Goal: Information Seeking & Learning: Learn about a topic

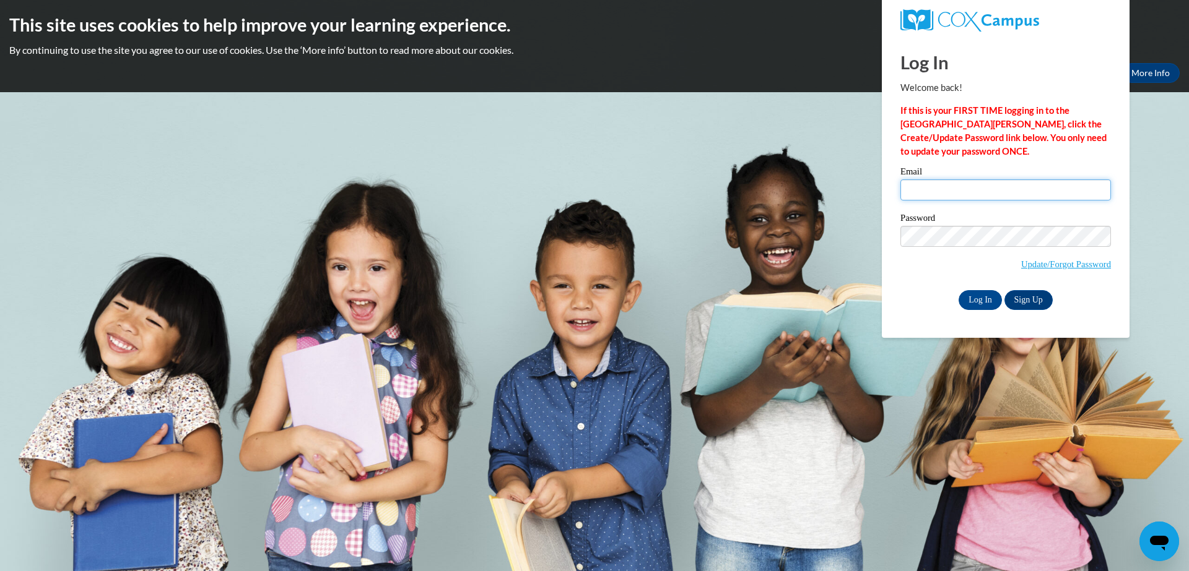
click at [929, 183] on input "Email" at bounding box center [1005, 190] width 210 height 21
type input "sweetp910@gmail.com"
click at [973, 305] on input "Log In" at bounding box center [979, 300] width 43 height 20
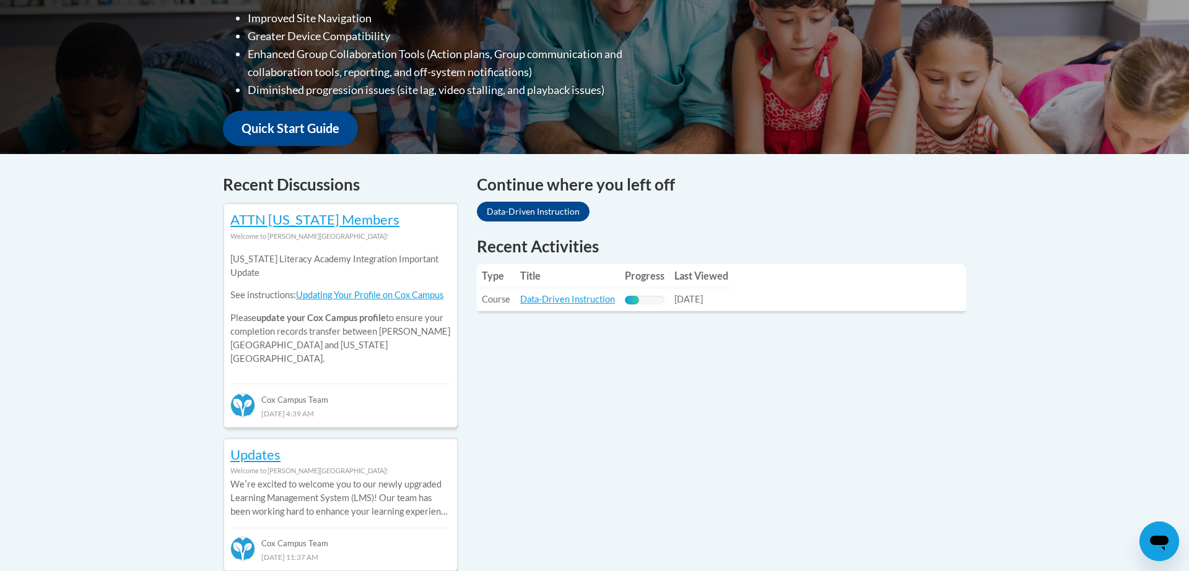
scroll to position [423, 0]
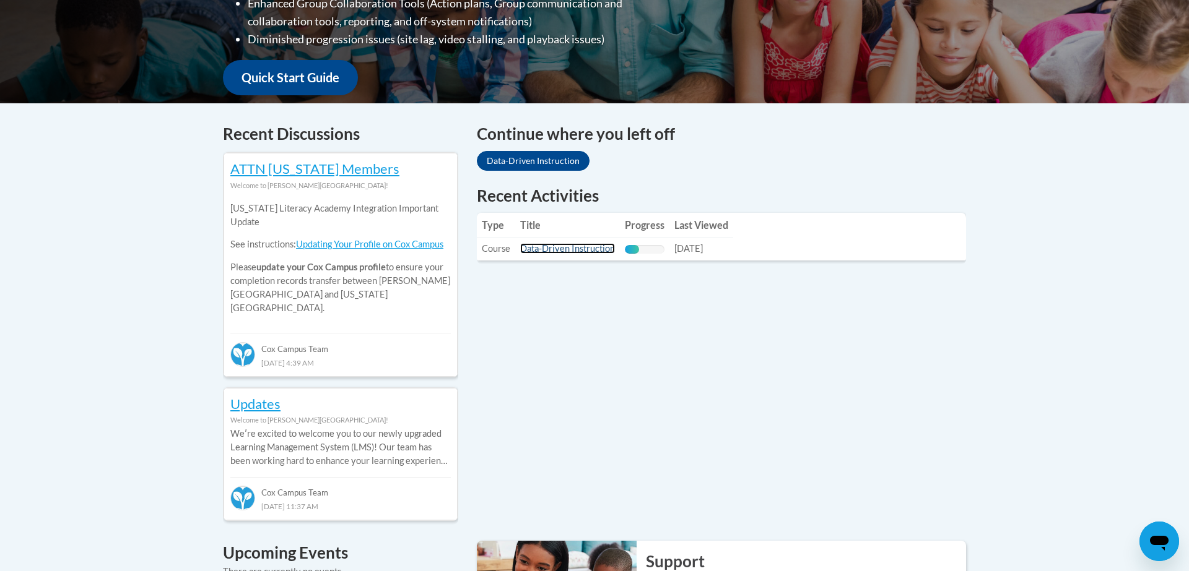
click at [553, 250] on link "Data-Driven Instruction" at bounding box center [567, 248] width 95 height 11
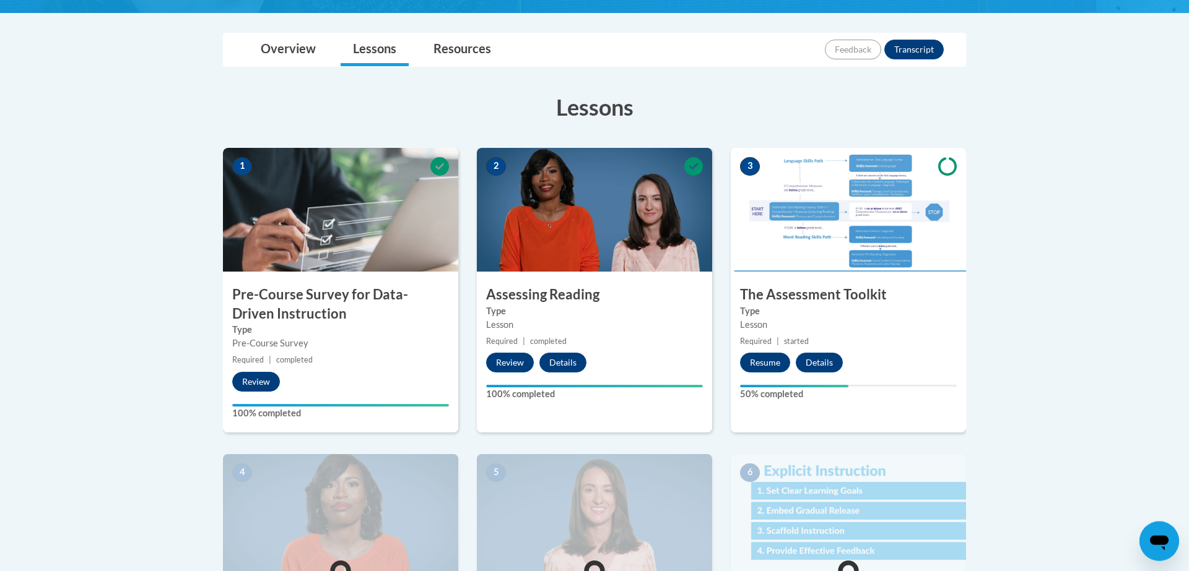
scroll to position [353, 0]
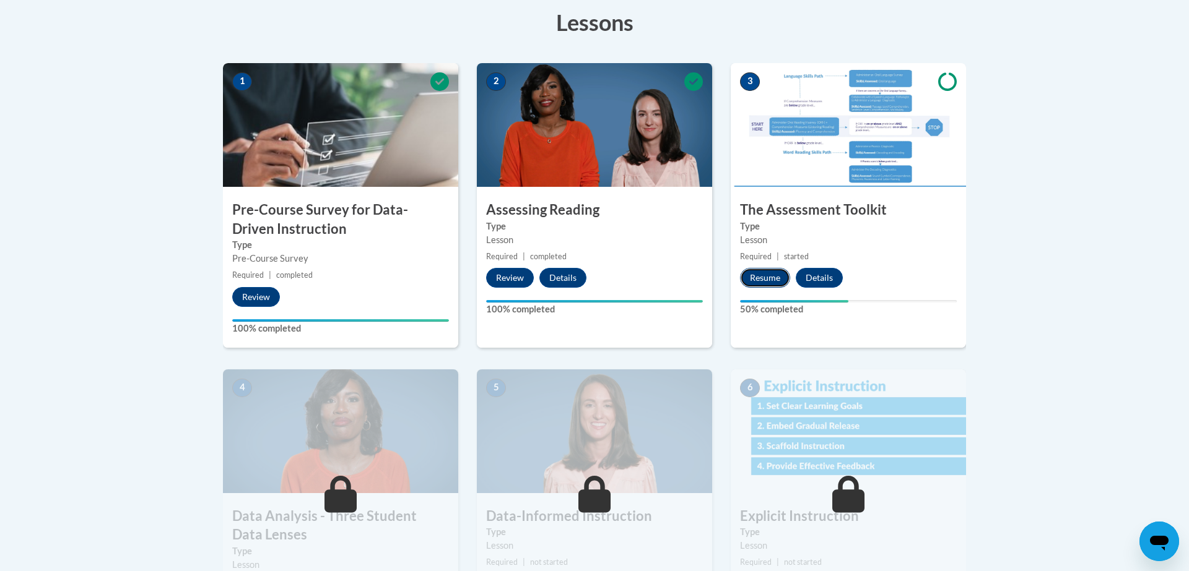
click at [766, 284] on button "Resume" at bounding box center [765, 278] width 50 height 20
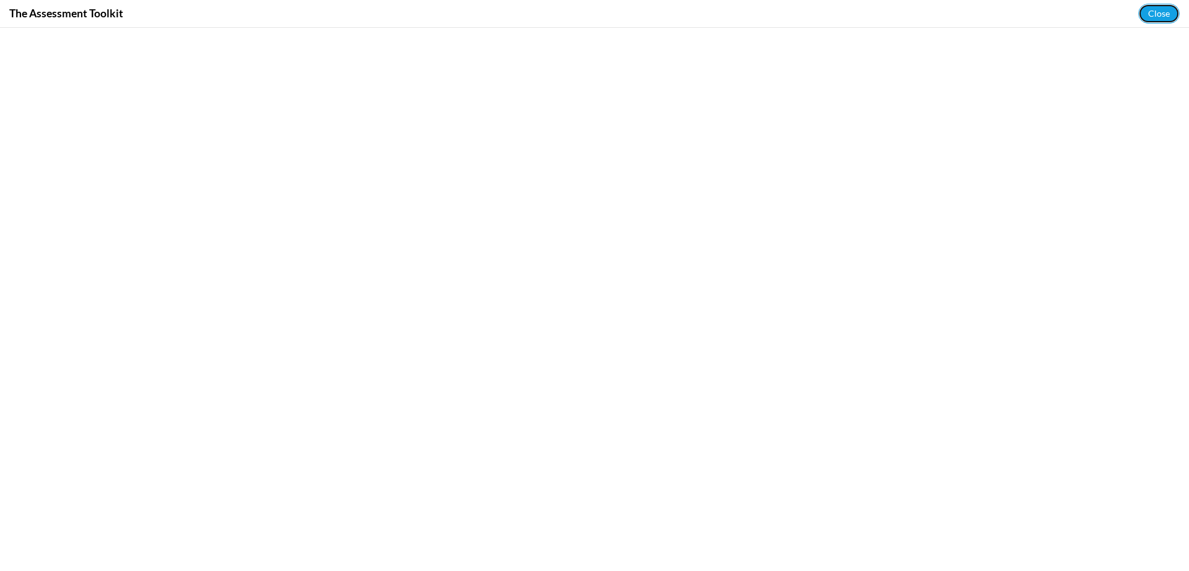
drag, startPoint x: 1158, startPoint y: 12, endPoint x: 1188, endPoint y: 183, distance: 172.9
click at [1156, 12] on button "Close" at bounding box center [1158, 14] width 41 height 20
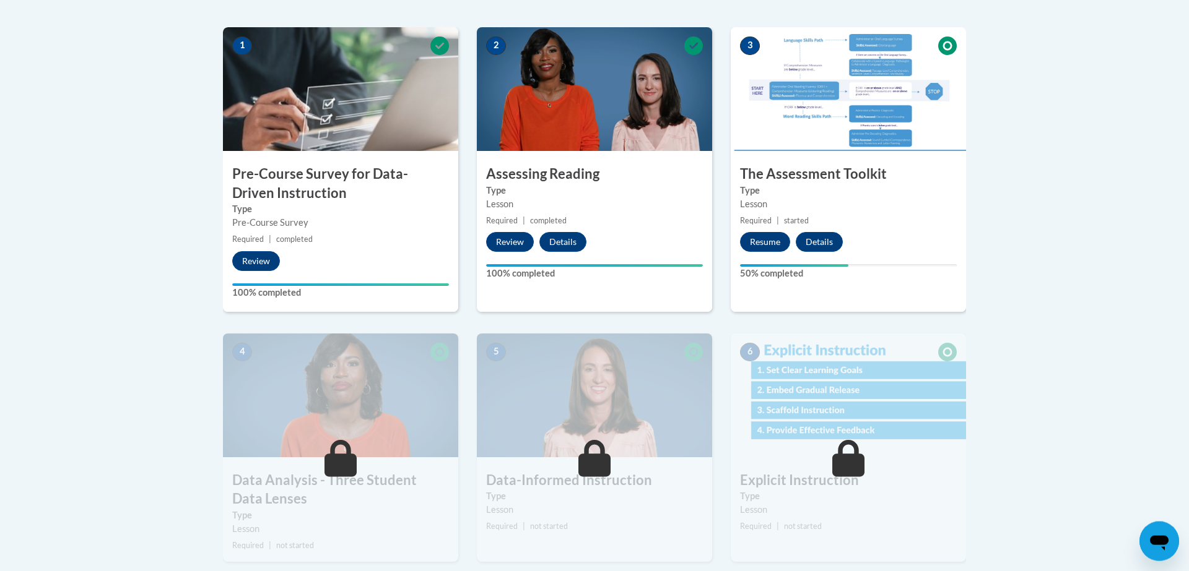
scroll to position [423, 0]
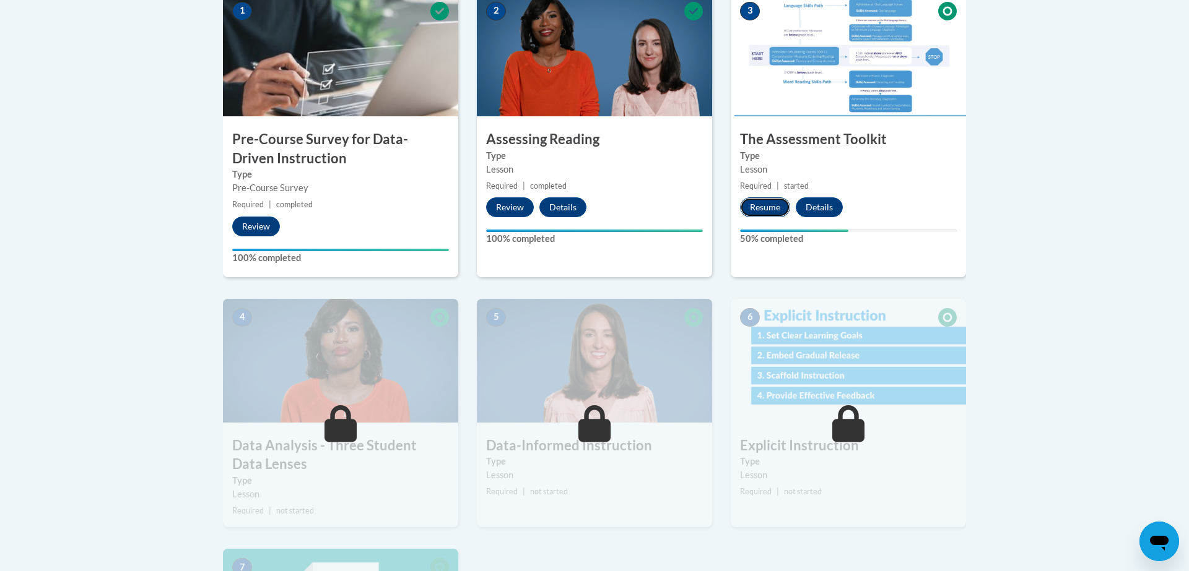
click at [771, 205] on button "Resume" at bounding box center [765, 207] width 50 height 20
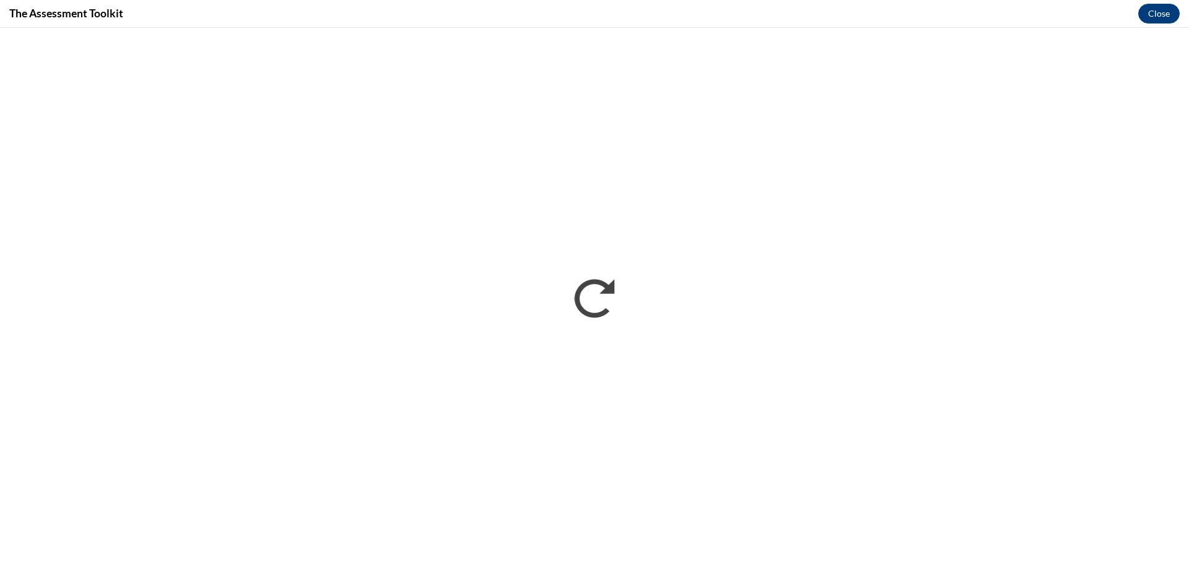
scroll to position [0, 0]
